Goal: Find specific page/section: Find specific page/section

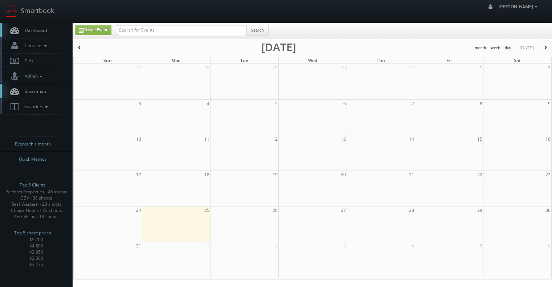
click at [139, 30] on input "text" at bounding box center [182, 30] width 130 height 10
type input "prohaska"
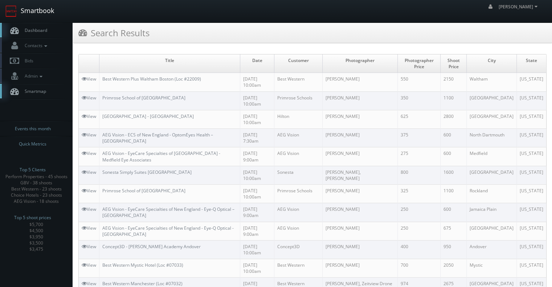
click at [53, 11] on link "Smartbook" at bounding box center [29, 11] width 59 height 22
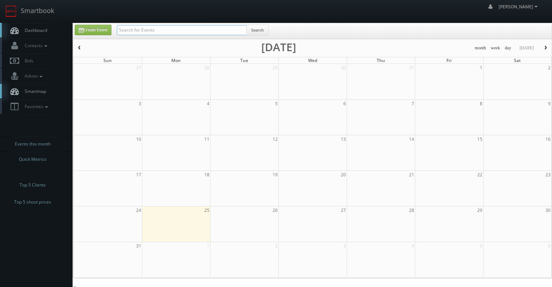
click at [130, 27] on input "text" at bounding box center [182, 30] width 130 height 10
type input "charter"
click at [157, 24] on div "Create Event Search" at bounding box center [312, 31] width 478 height 16
click at [156, 27] on input "text" at bounding box center [182, 30] width 130 height 10
type input "charter"
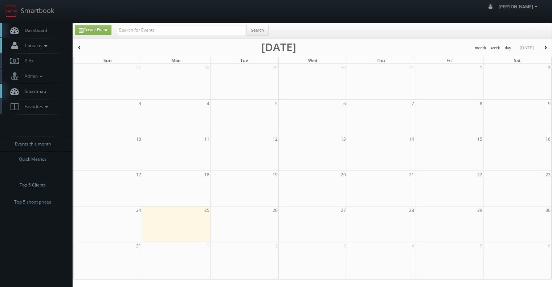
click at [42, 47] on span "Contacts" at bounding box center [35, 45] width 28 height 6
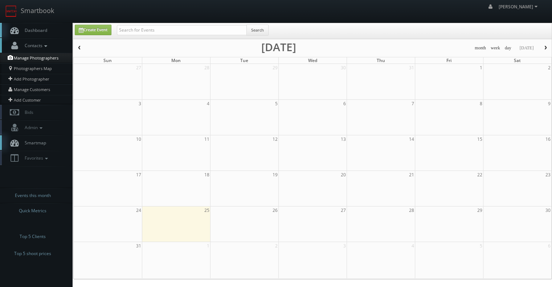
click at [37, 55] on link "Manage Photographers" at bounding box center [36, 58] width 73 height 10
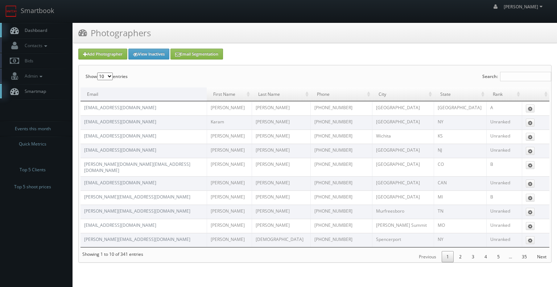
click at [31, 23] on link "Dashboard" at bounding box center [36, 30] width 73 height 15
click at [37, 16] on link "Smartbook" at bounding box center [29, 11] width 59 height 22
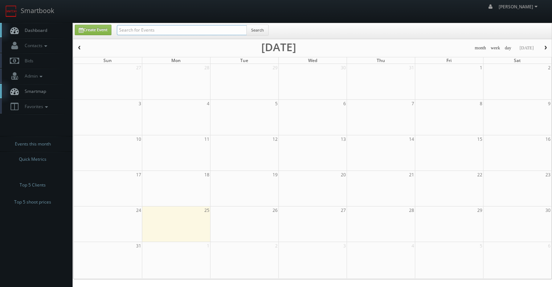
click at [182, 30] on input "text" at bounding box center [182, 30] width 130 height 10
type input "drury"
